Goal: Answer question/provide support: Share knowledge or assist other users

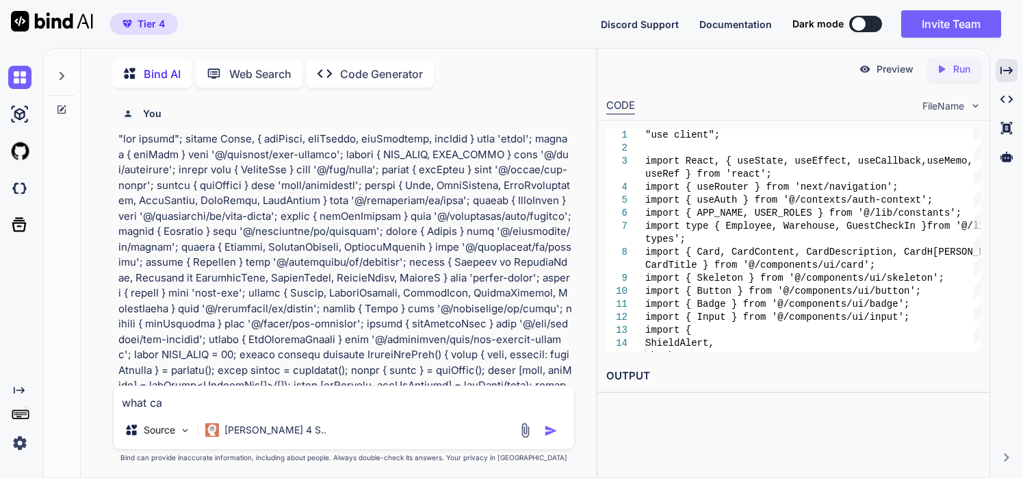
type textarea "what can"
type textarea "x"
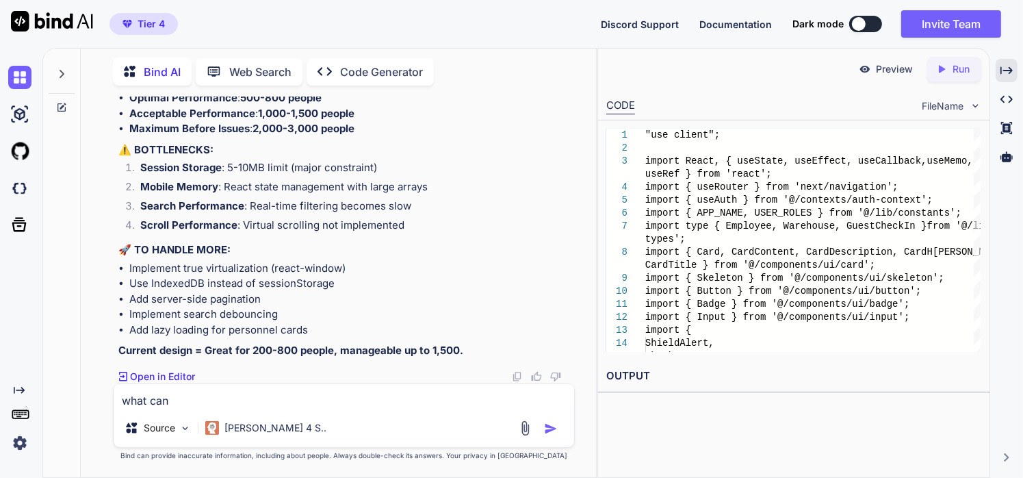
type textarea "what canw"
type textarea "x"
type textarea "what can"
type textarea "x"
type textarea "what can"
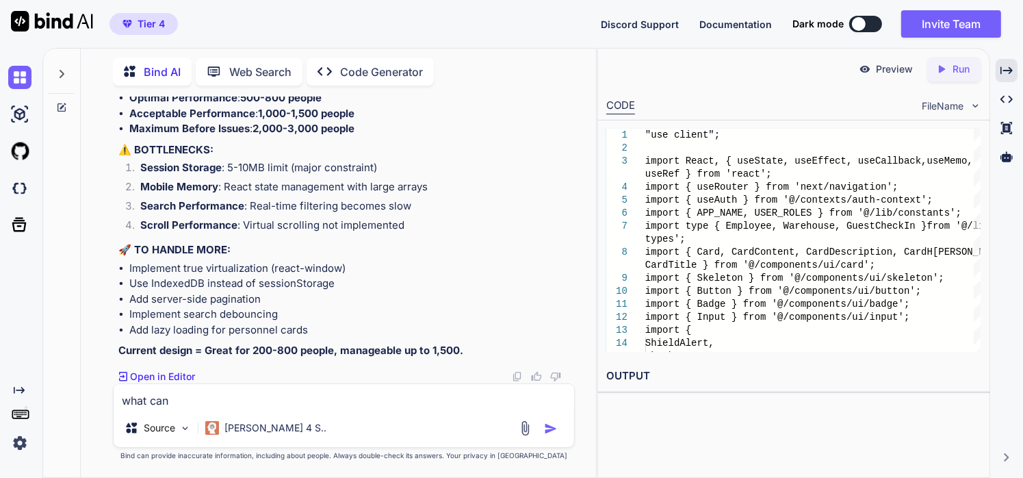
type textarea "x"
type textarea "what can w"
type textarea "x"
type textarea "what can we"
type textarea "x"
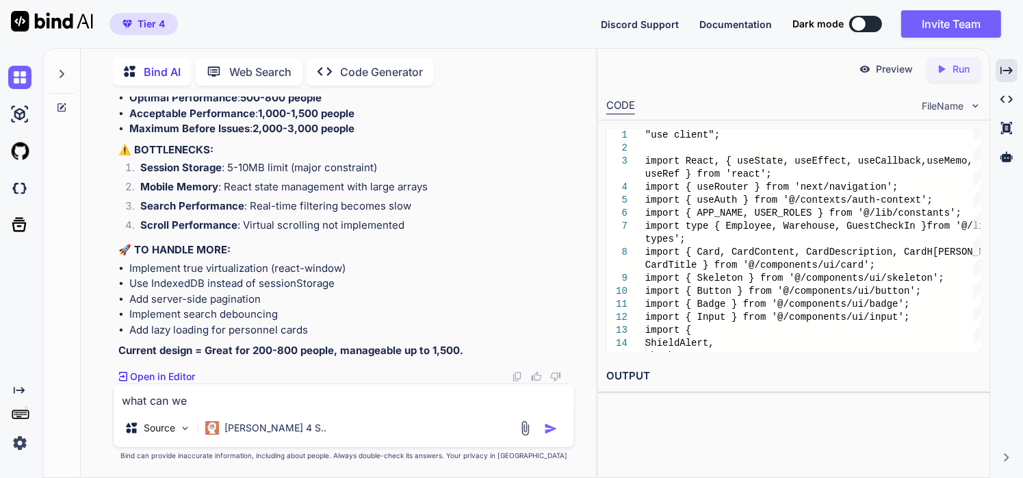
type textarea "what can we"
type textarea "x"
type textarea "what can we i"
type textarea "x"
type textarea "what can we im"
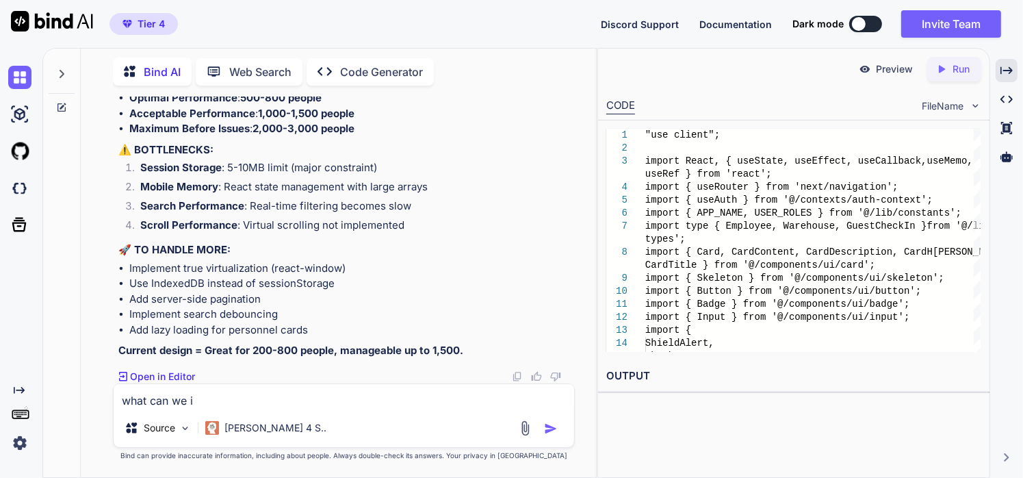
type textarea "x"
type textarea "what can we imp"
type textarea "x"
type textarea "what can we impr"
type textarea "x"
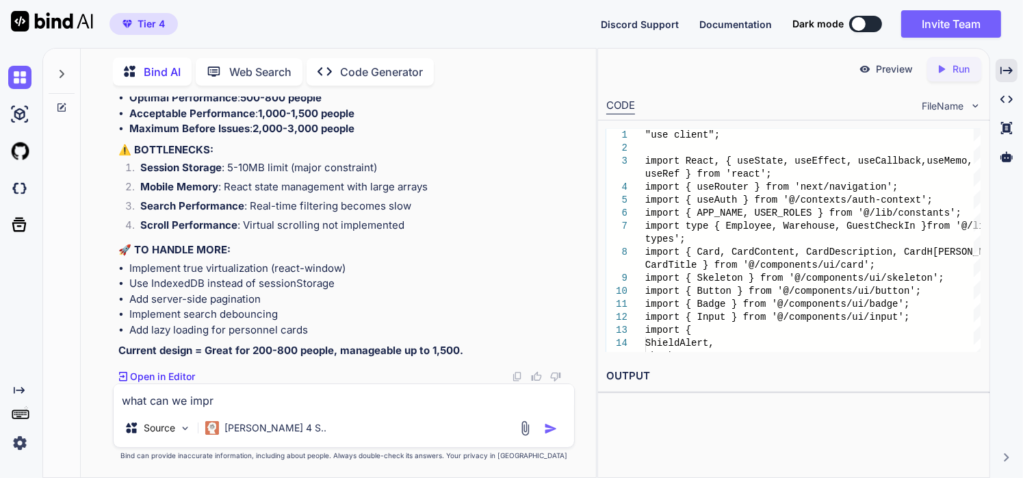
type textarea "what can we impro"
type textarea "x"
type textarea "what can we improv"
type textarea "x"
type textarea "what can we improve"
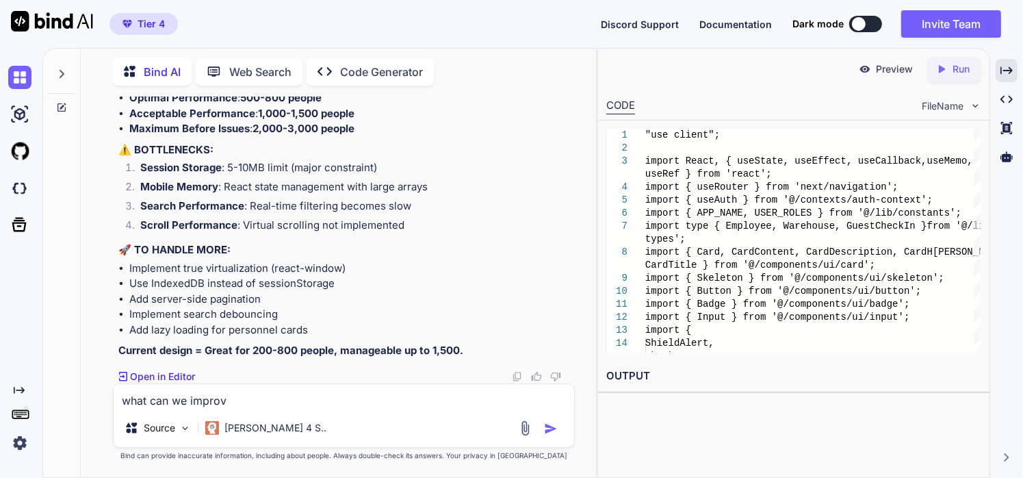
type textarea "x"
type textarea "what can we improve"
type textarea "x"
type textarea "what can we improve h"
type textarea "x"
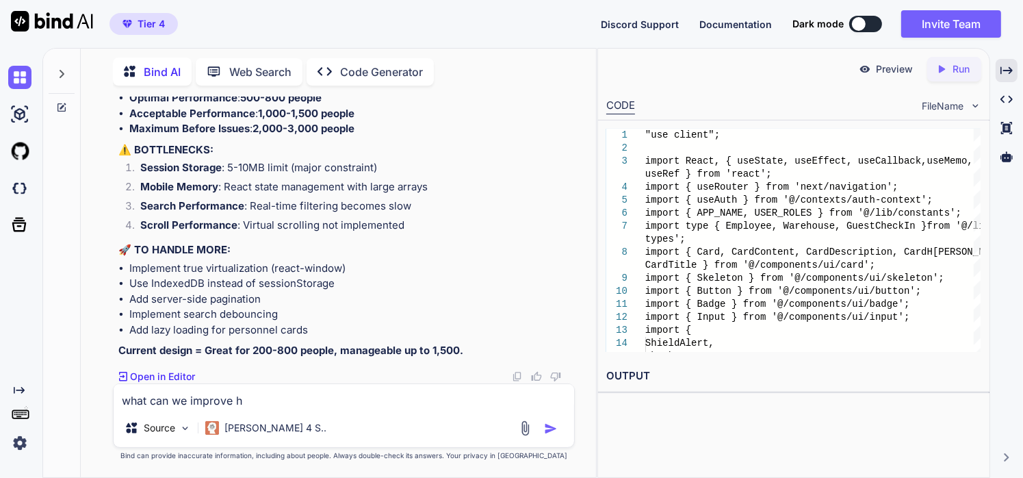
type textarea "what can we improve he"
type textarea "x"
type textarea "what can we improve her"
type textarea "x"
type textarea "what can we improve here"
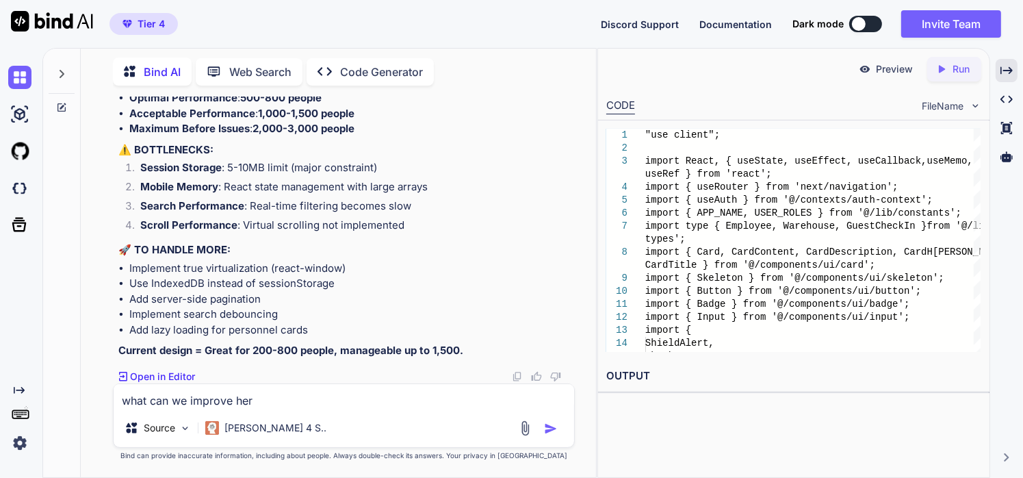
type textarea "x"
type textarea "what can we improve here"
type textarea "x"
type textarea "what can we improve here -"
type textarea "x"
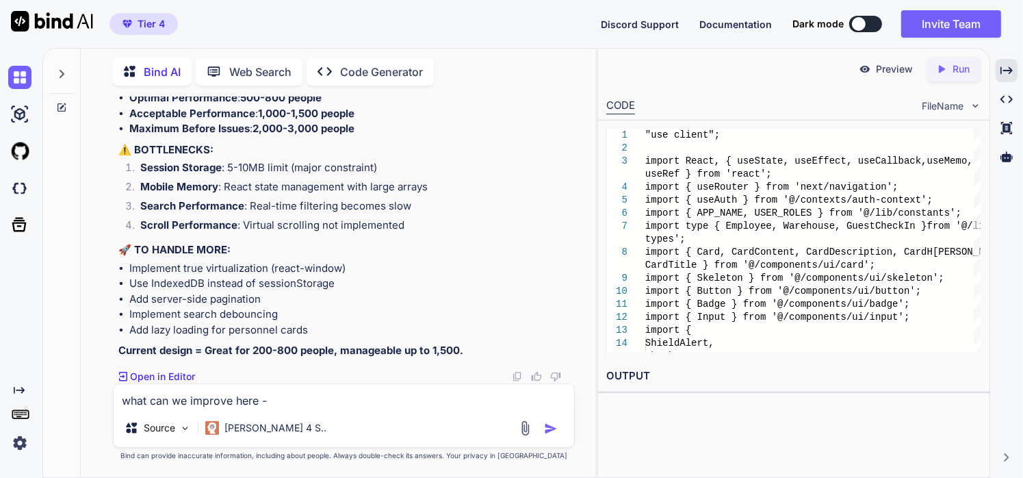
type textarea "what can we improve here --"
type textarea "x"
type textarea "what can we improve here ---"
type textarea "x"
type textarea "what can we improve here --->"
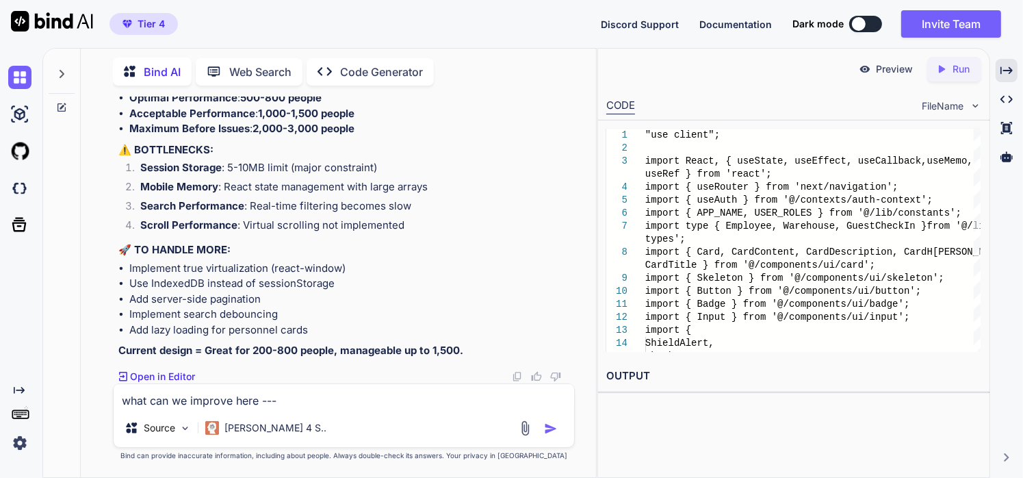
type textarea "x"
type textarea "what can we improve here --->"use client"; import React, { useEffect, useState …"
type textarea "x"
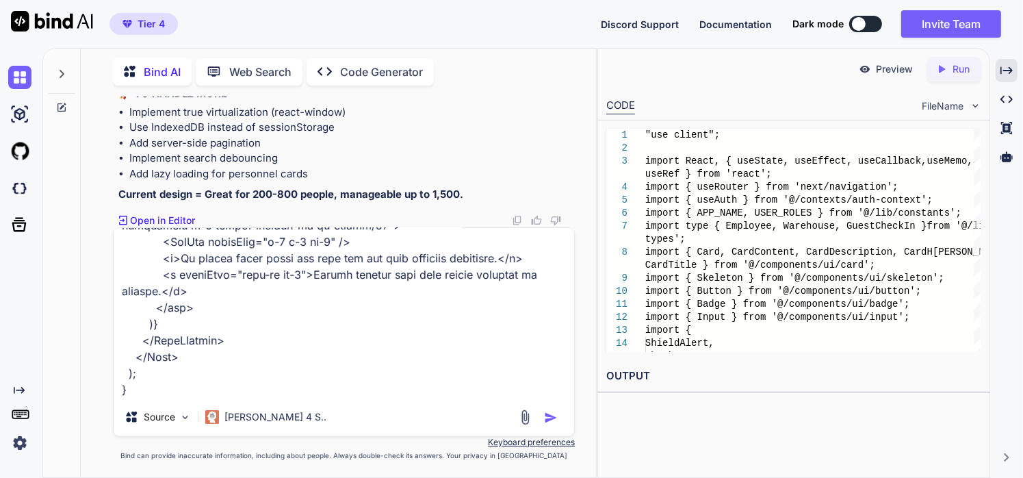
type textarea "what can we improve here --->"use client"; import React, { useEffect, useState …"
click at [549, 421] on img "button" at bounding box center [551, 417] width 14 height 14
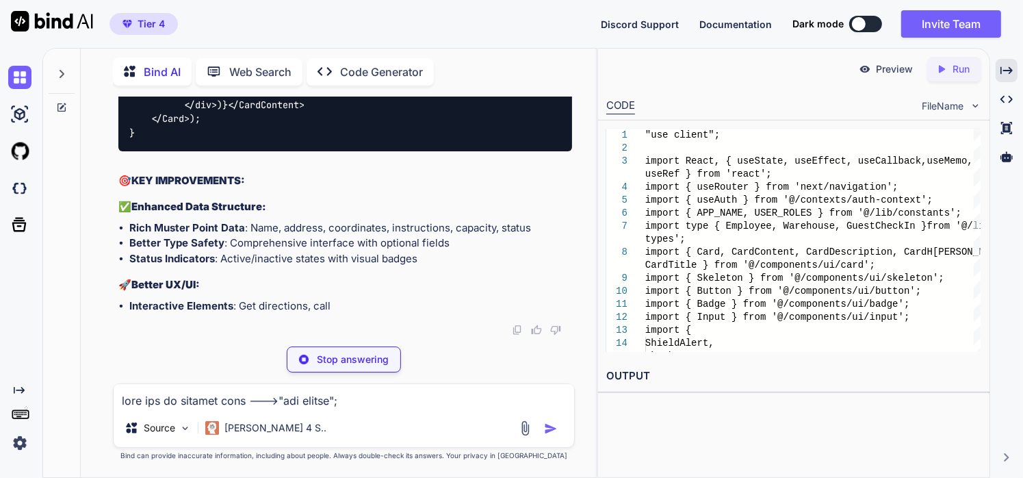
scroll to position [444586, 0]
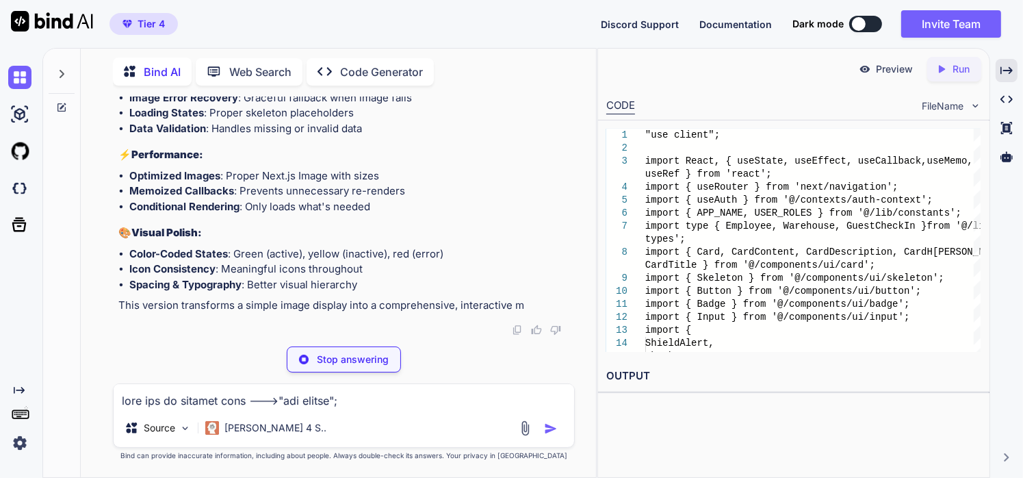
type textarea "x"
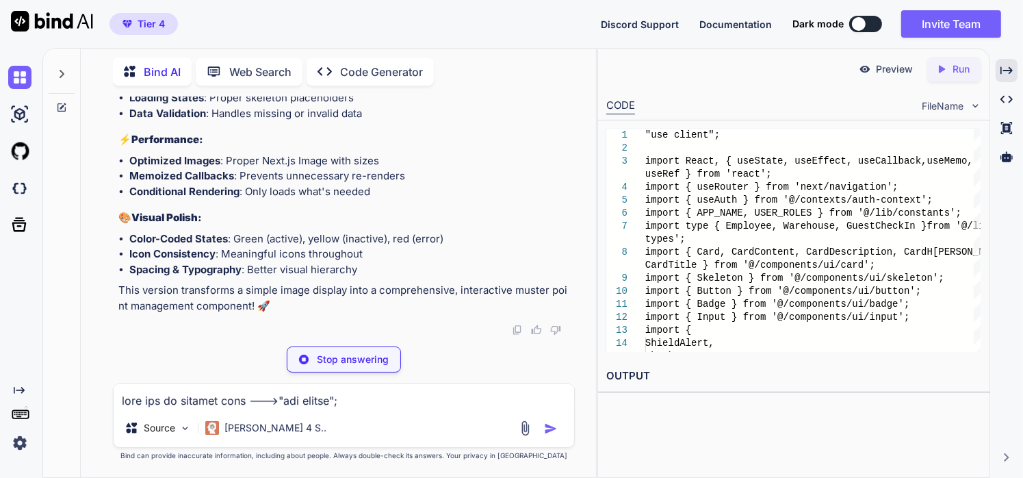
type textarea "</div> )} </CardContent> </Card> ); }"
type textarea "x"
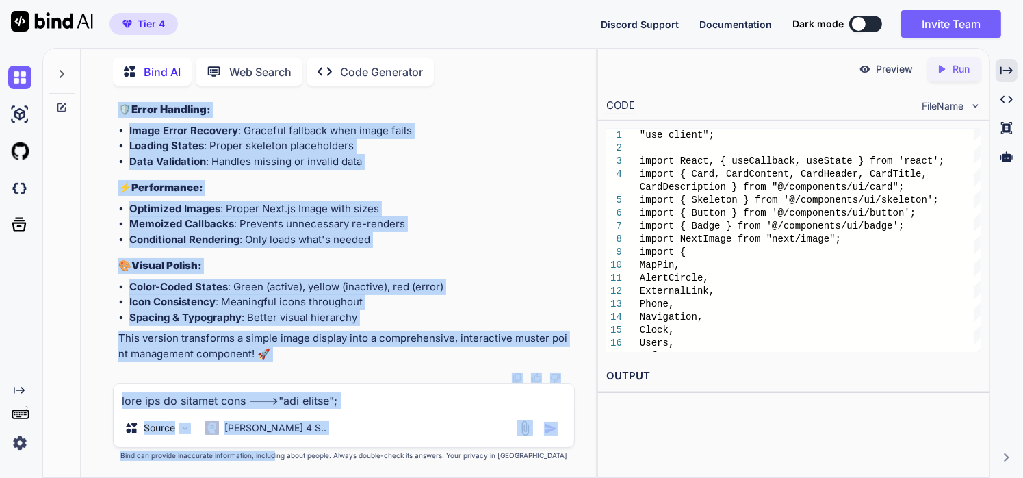
scroll to position [444948, 0]
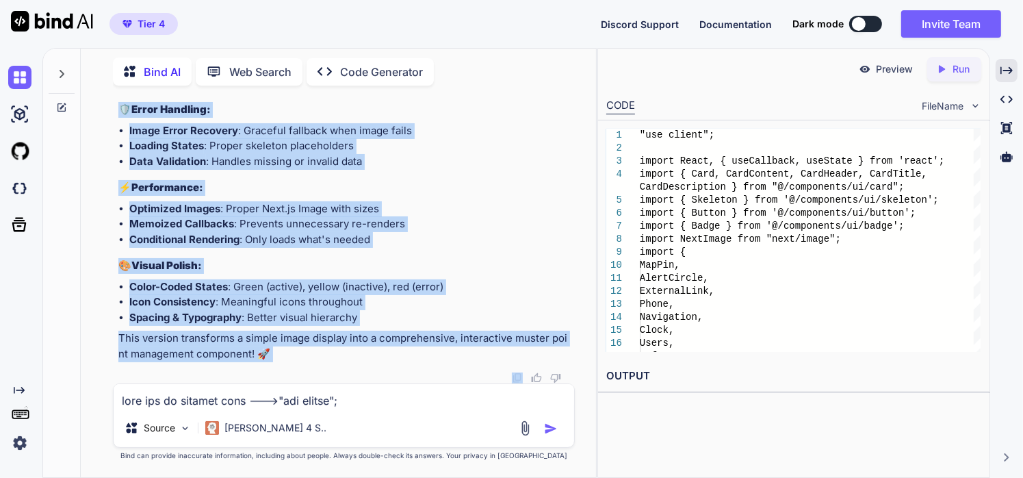
drag, startPoint x: 118, startPoint y: 188, endPoint x: 296, endPoint y: 363, distance: 249.2
copy div "Loremip do sita ConsecTeturAdip elitseddo, eius tem incidid utlaboreetdo ma ali…"
